Goal: Task Accomplishment & Management: Manage account settings

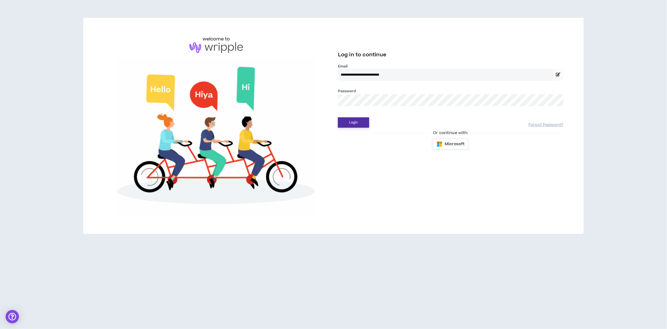
click at [361, 124] on button "Login" at bounding box center [353, 122] width 31 height 10
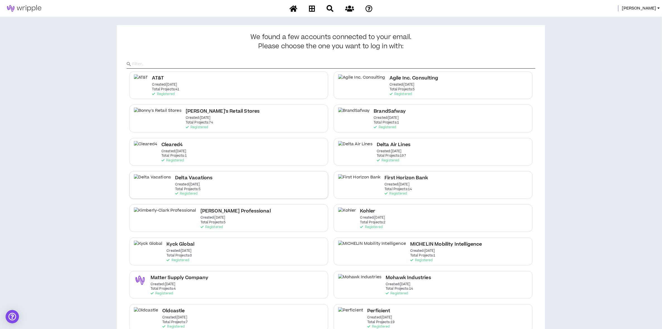
click at [198, 191] on div "Delta Vacations Created: Dec 7 2020 Total Projects: 5 Registered" at bounding box center [228, 185] width 199 height 28
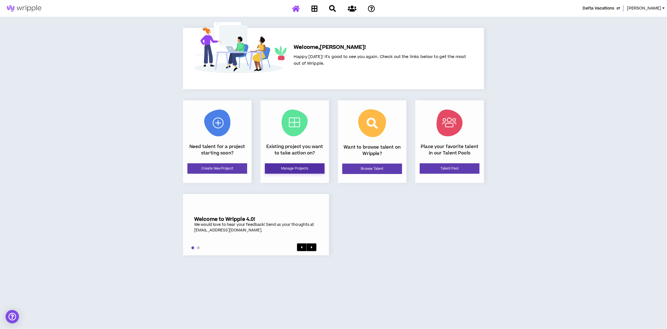
click at [288, 171] on link "Manage Projects" at bounding box center [295, 168] width 60 height 10
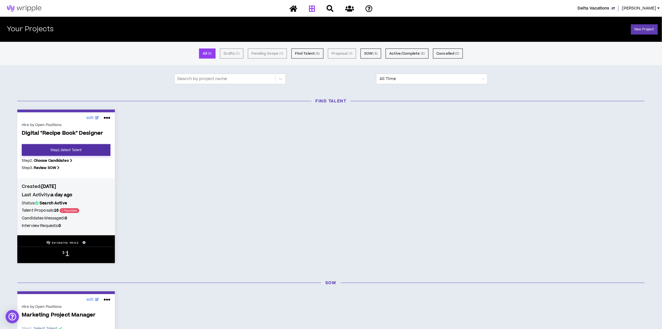
click at [84, 148] on link "Step 1 . Select Talent" at bounding box center [66, 150] width 89 height 12
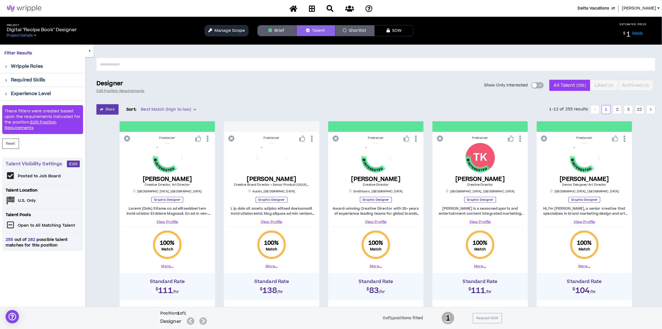
click at [534, 87] on div "button" at bounding box center [534, 85] width 5 height 5
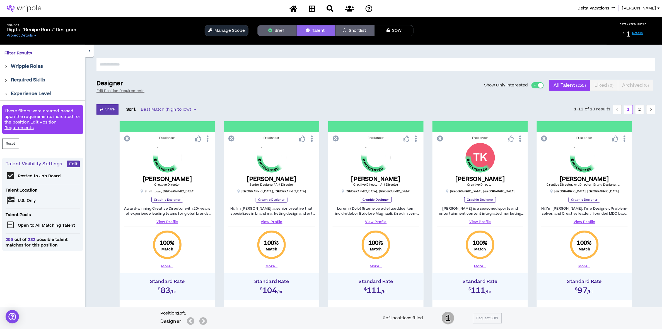
click at [276, 33] on button "Brief" at bounding box center [276, 30] width 39 height 11
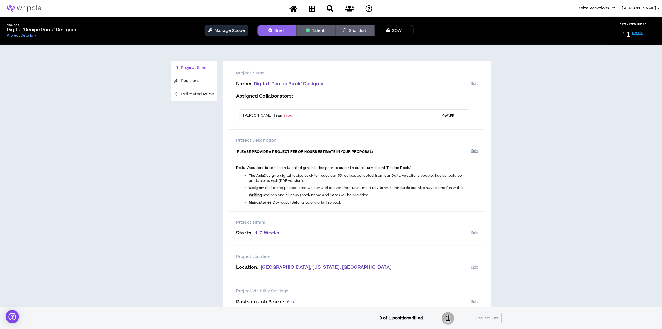
click at [477, 151] on button "Edit" at bounding box center [474, 150] width 6 height 9
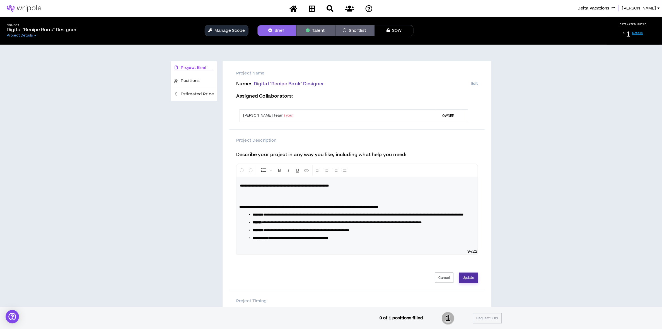
click at [465, 283] on button "Update" at bounding box center [468, 278] width 19 height 10
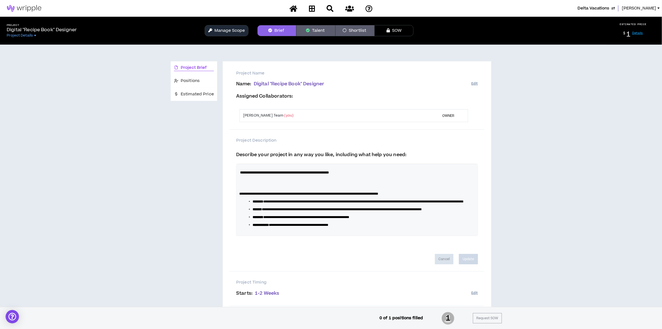
click at [311, 28] on button "Talent" at bounding box center [315, 30] width 39 height 11
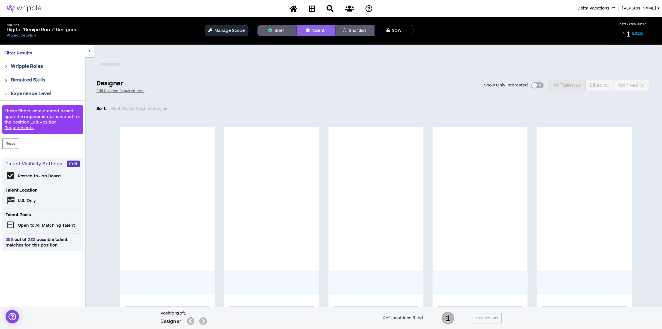
click at [535, 86] on div "Show Only Interested All Talent ( 0 ) Liked ( 0 ) Archived ( 0 )" at bounding box center [403, 85] width 504 height 11
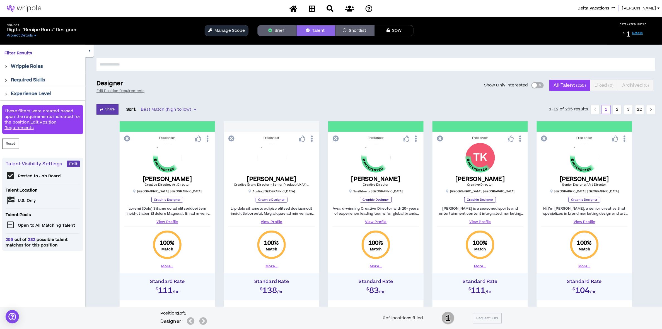
click at [537, 85] on button "Show Only Interested" at bounding box center [537, 85] width 12 height 6
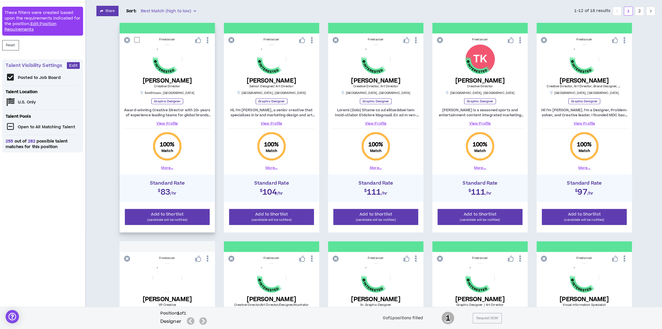
scroll to position [111, 0]
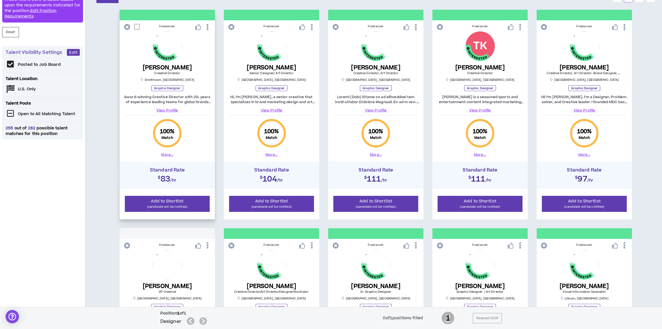
click at [172, 108] on link "View Profile" at bounding box center [167, 110] width 86 height 5
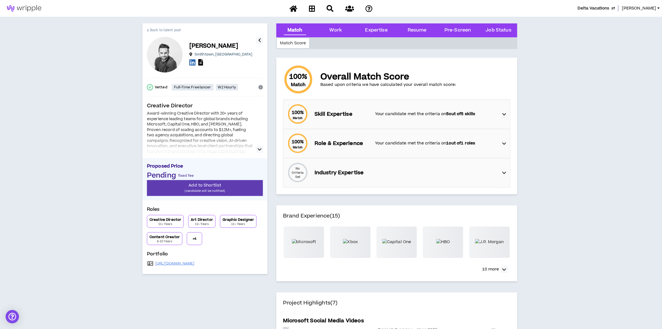
click at [157, 29] on span "Back to talent pool" at bounding box center [165, 30] width 31 height 5
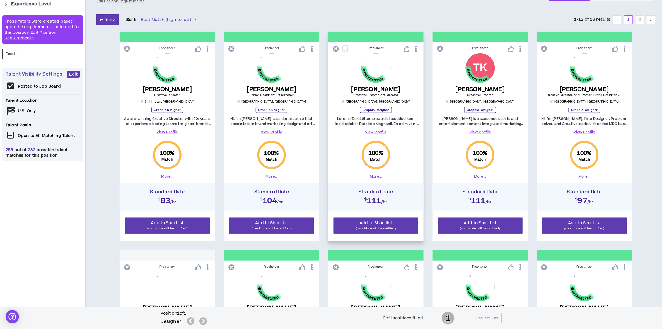
scroll to position [90, 0]
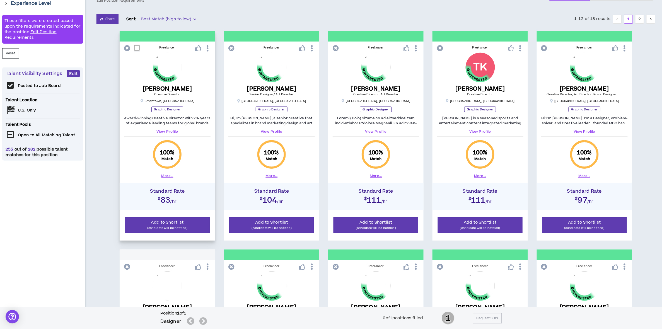
click at [167, 174] on button "More..." at bounding box center [167, 175] width 12 height 5
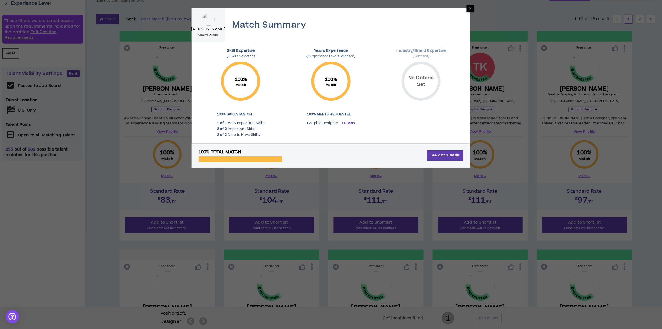
click at [471, 8] on span "×" at bounding box center [469, 8] width 3 height 7
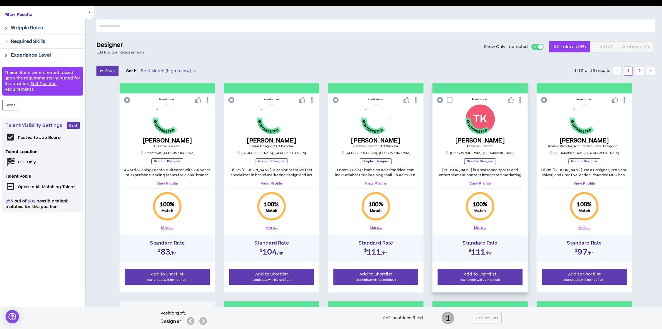
scroll to position [37, 0]
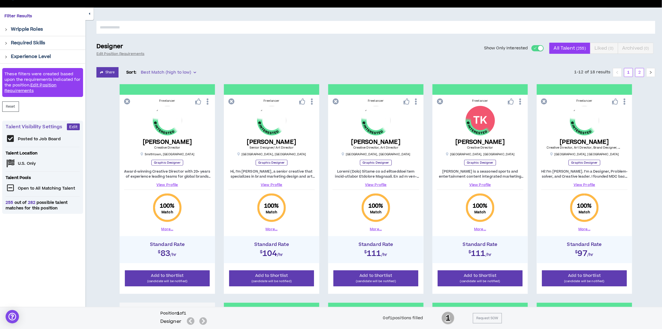
click at [640, 72] on link "2" at bounding box center [639, 72] width 8 height 8
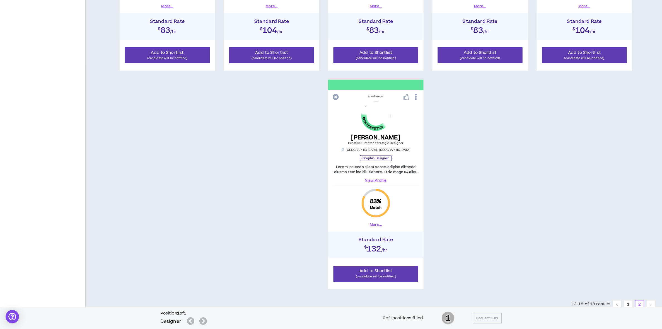
scroll to position [280, 0]
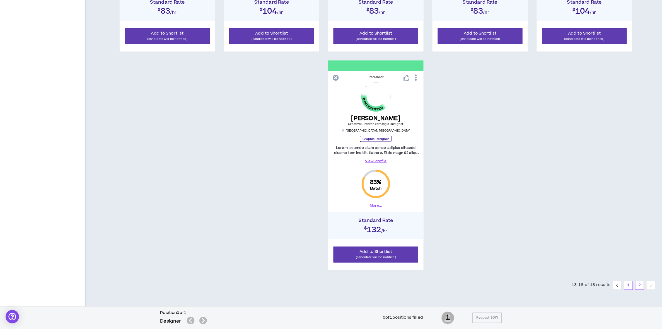
click at [630, 288] on link "1" at bounding box center [628, 285] width 8 height 8
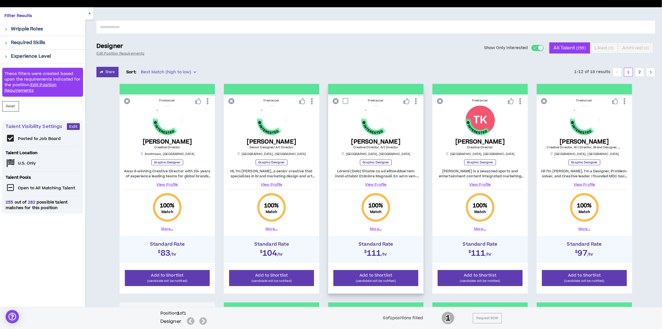
scroll to position [37, 0]
click at [208, 103] on icon at bounding box center [208, 102] width 6 height 10
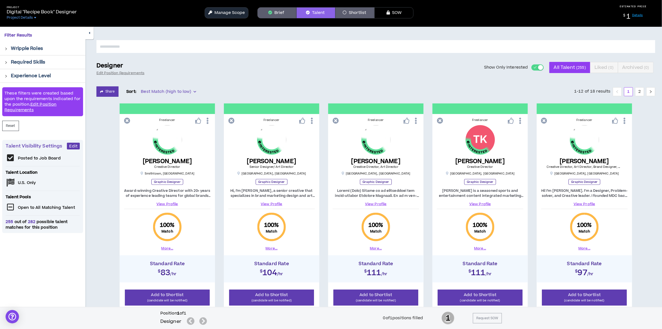
scroll to position [16, 0]
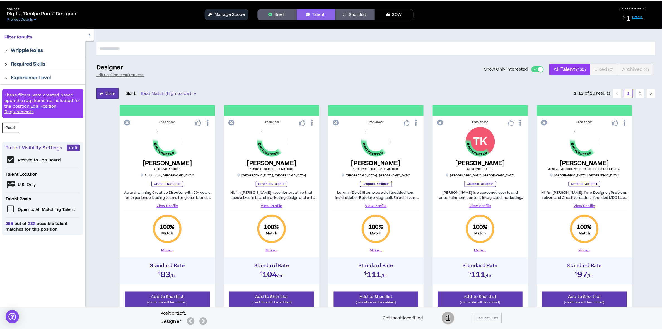
click at [224, 16] on button "Manage Scope" at bounding box center [227, 14] width 44 height 11
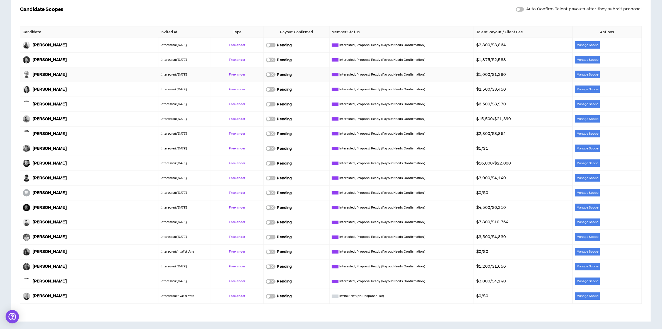
scroll to position [279, 0]
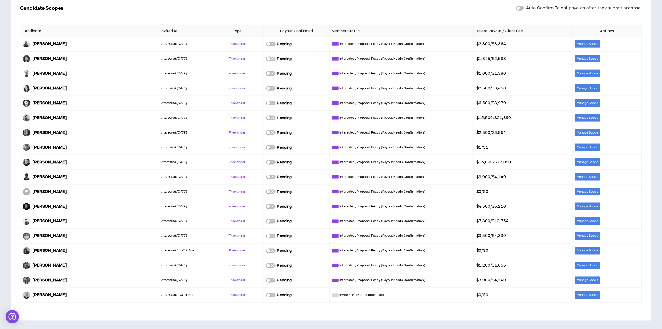
click at [518, 9] on div "button" at bounding box center [517, 8] width 3 height 3
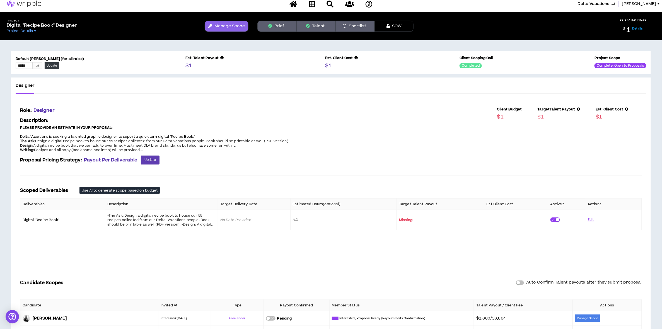
scroll to position [0, 0]
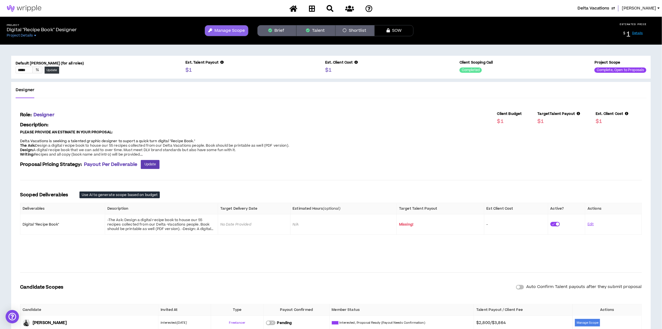
click at [313, 31] on button "Talent" at bounding box center [315, 30] width 39 height 11
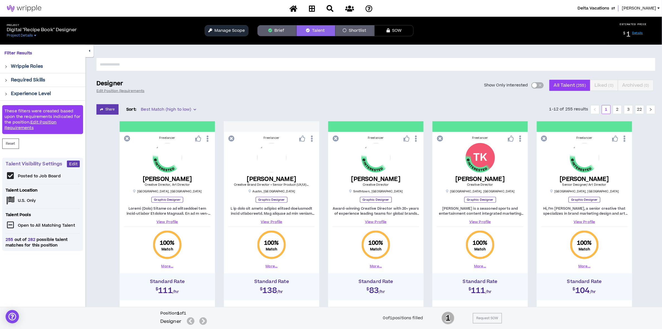
click at [225, 29] on button "Manage Scope" at bounding box center [227, 30] width 44 height 11
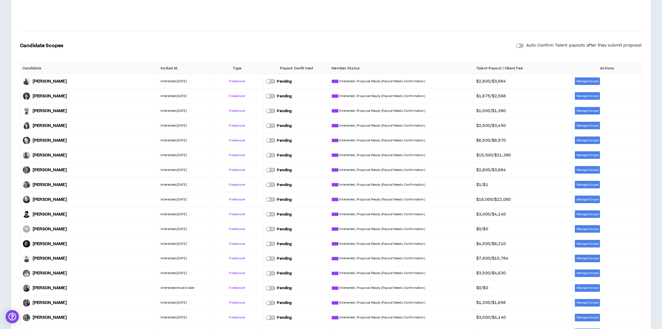
scroll to position [279, 0]
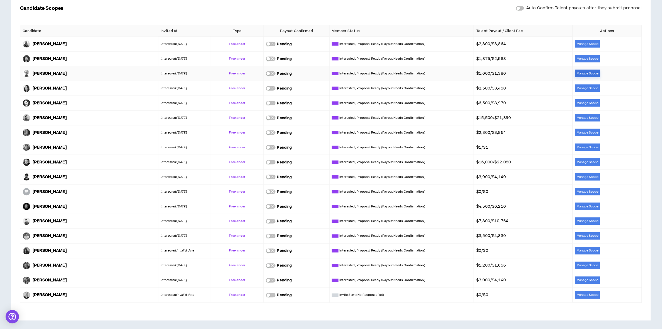
click at [581, 74] on button "Manage Scope" at bounding box center [587, 74] width 25 height 8
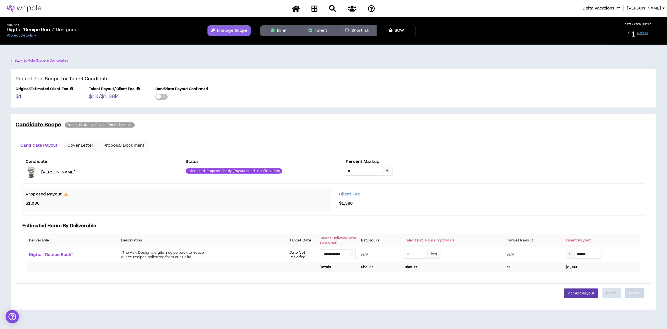
click at [282, 33] on button "Brief" at bounding box center [279, 30] width 39 height 11
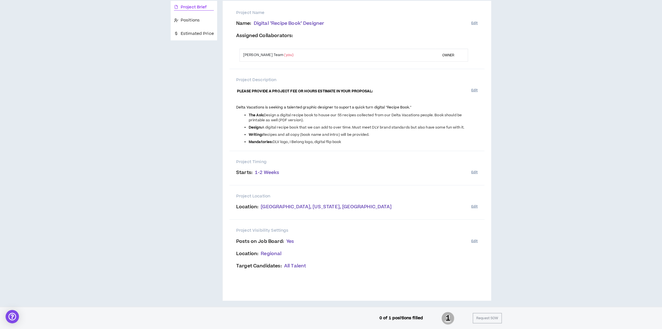
scroll to position [65, 0]
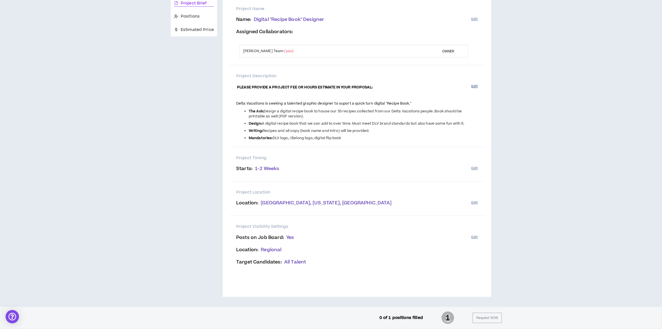
click at [473, 86] on button "Edit" at bounding box center [474, 86] width 6 height 9
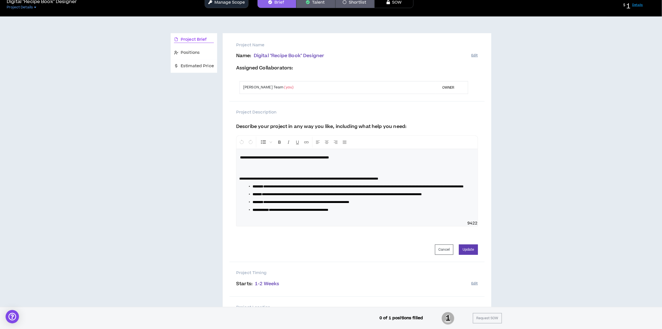
scroll to position [28, 0]
click at [466, 255] on button "Update" at bounding box center [468, 250] width 19 height 10
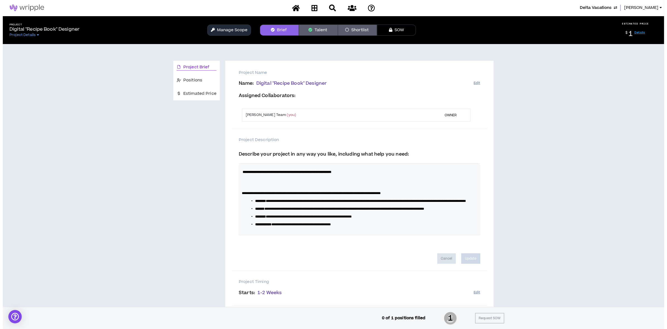
scroll to position [0, 0]
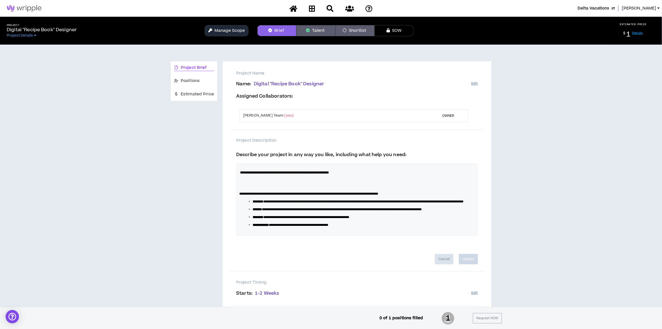
click at [196, 67] on span "Project Brief" at bounding box center [194, 68] width 26 height 6
click at [191, 81] on span "Positions" at bounding box center [190, 81] width 19 height 6
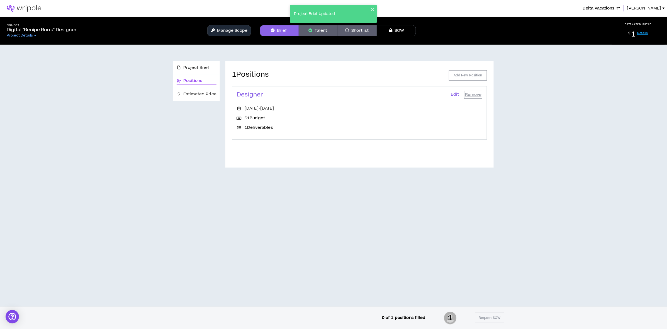
click at [452, 95] on link "Edit" at bounding box center [454, 95] width 9 height 8
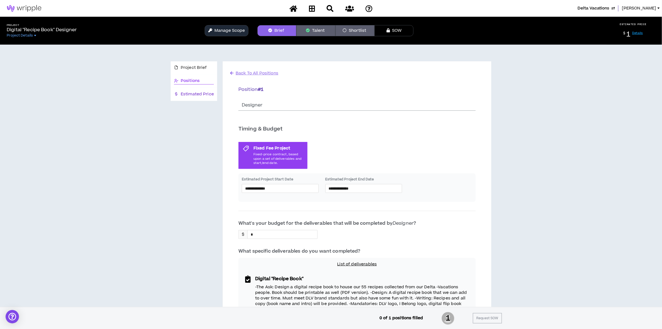
click at [196, 93] on span "Estimated Price" at bounding box center [197, 94] width 33 height 6
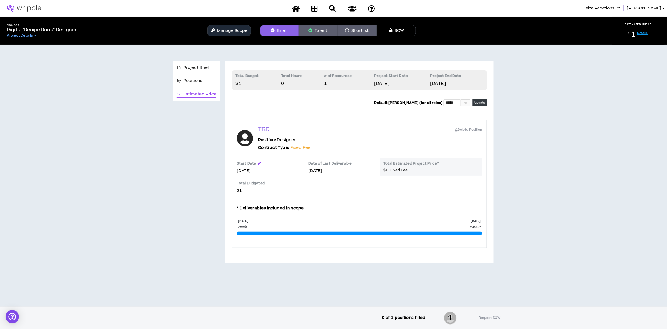
click at [232, 29] on button "Manage Scope" at bounding box center [229, 30] width 44 height 11
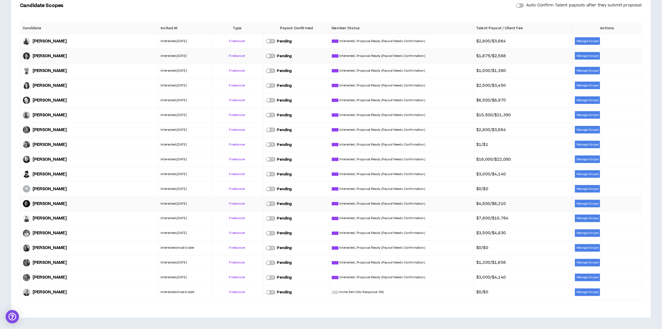
scroll to position [283, 0]
